Goal: Information Seeking & Learning: Learn about a topic

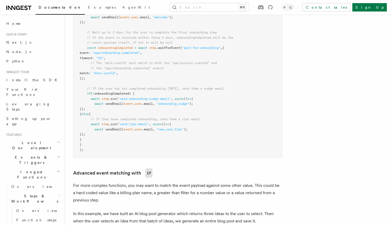
scroll to position [319, 0]
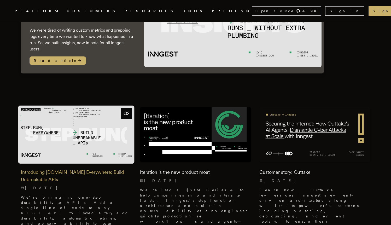
scroll to position [105, 0]
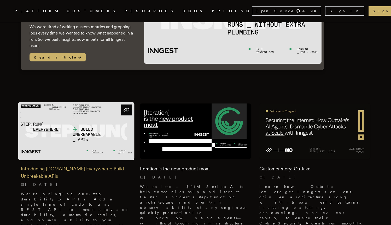
click at [95, 165] on h2 "Introducing [DOMAIN_NAME] Everywhere: Build Unbreakable APIs" at bounding box center [76, 172] width 111 height 15
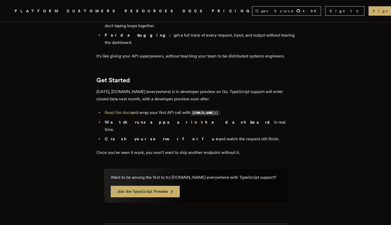
scroll to position [920, 0]
